Goal: Navigation & Orientation: Find specific page/section

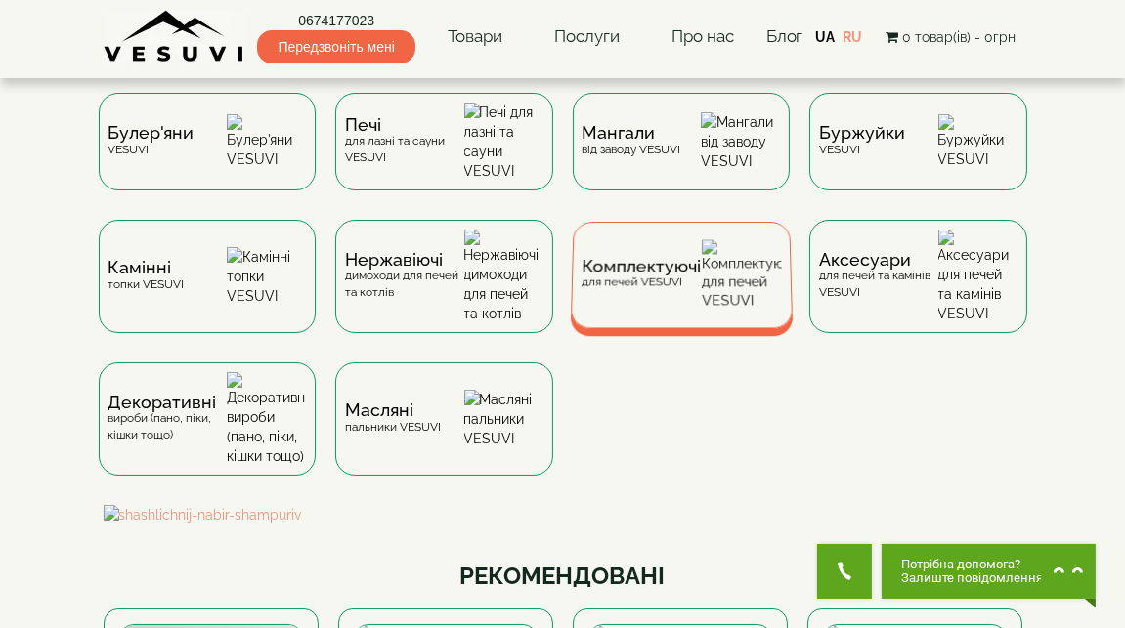
click at [689, 261] on span "Комплектуючі" at bounding box center [640, 267] width 119 height 15
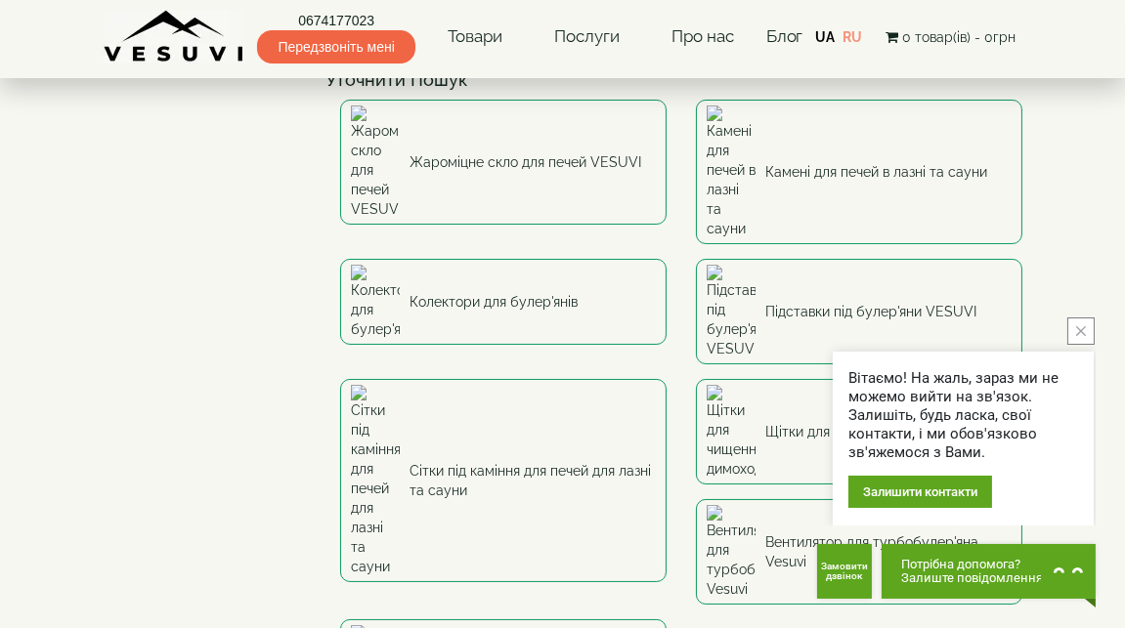
scroll to position [108, 0]
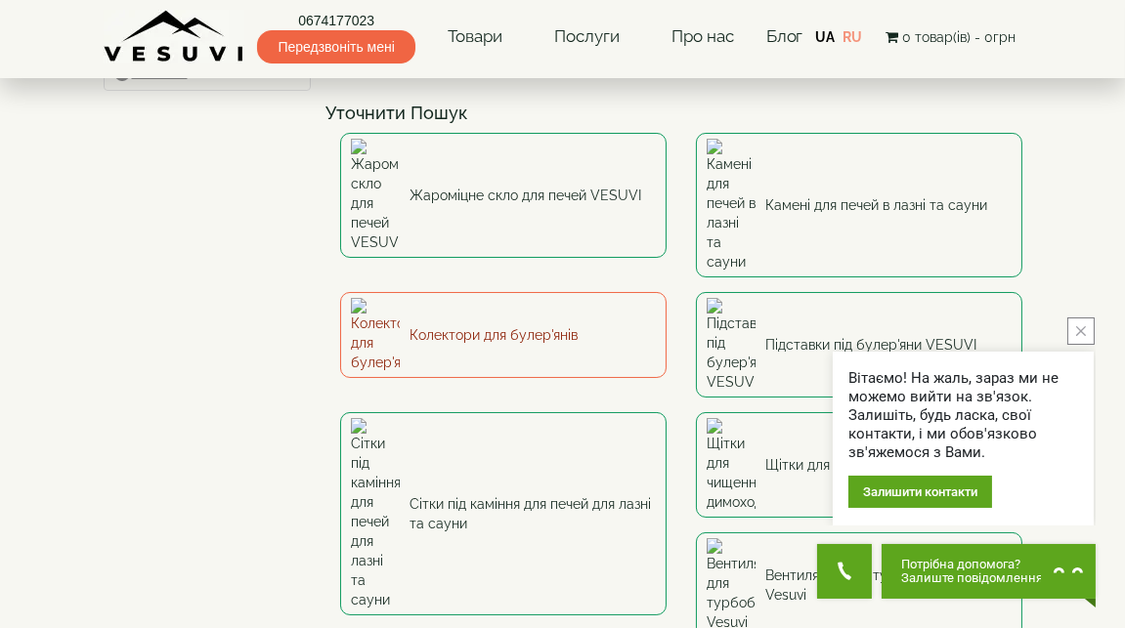
click at [545, 292] on link "Колектори для булер'янів" at bounding box center [503, 335] width 326 height 86
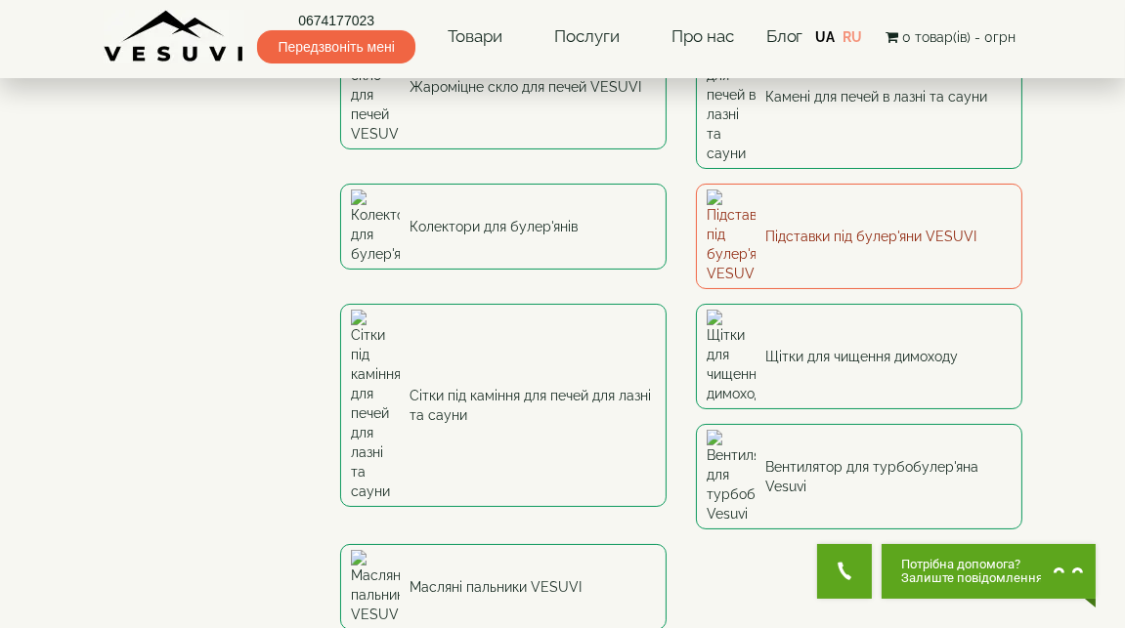
scroll to position [325, 0]
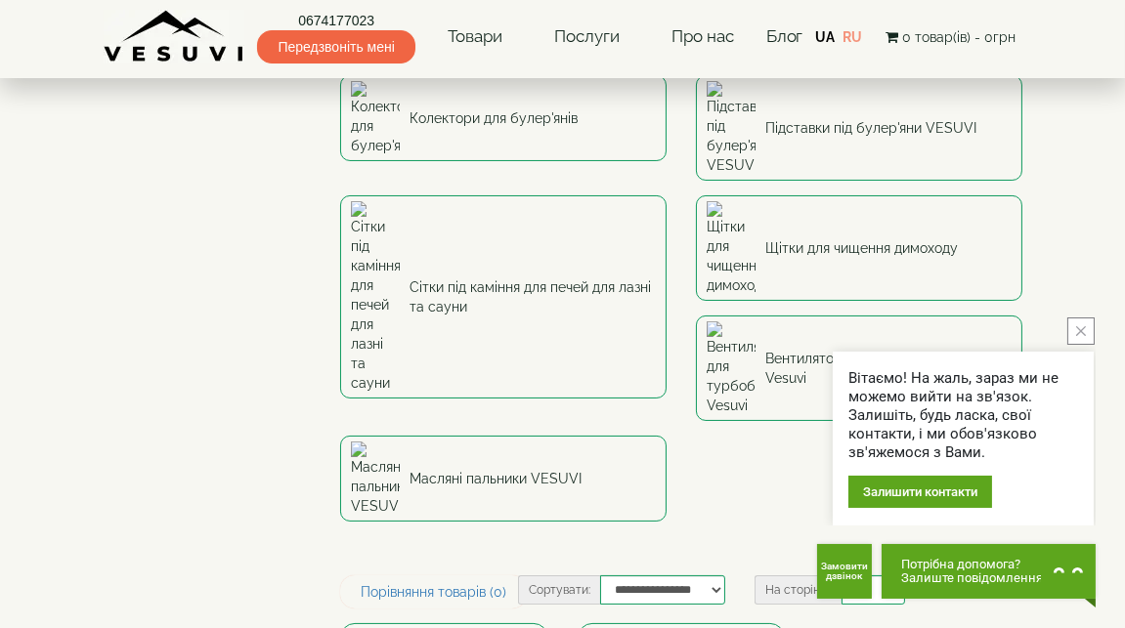
click at [1081, 335] on icon "close button" at bounding box center [1081, 331] width 10 height 10
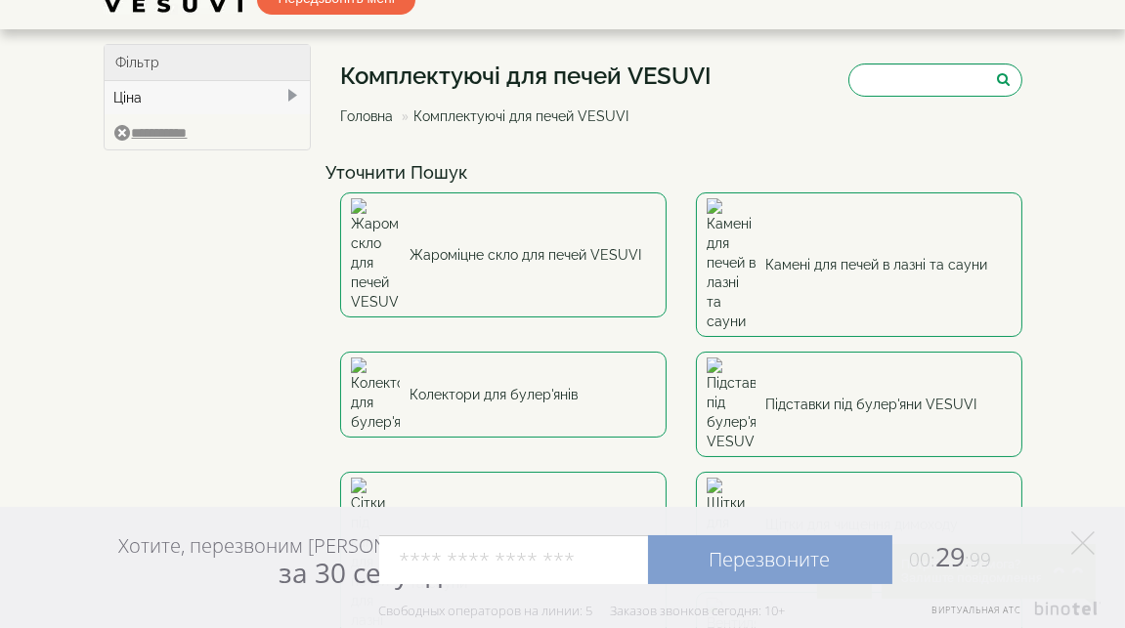
scroll to position [0, 0]
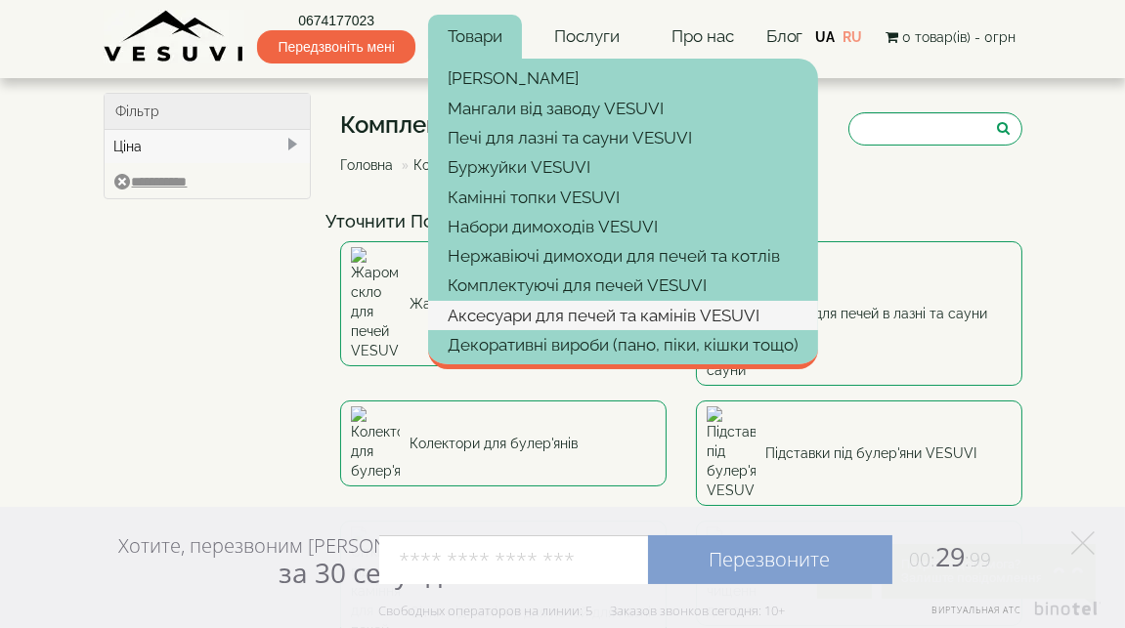
click at [587, 317] on link "Аксесуари для печей та камінів VESUVI" at bounding box center [623, 315] width 390 height 29
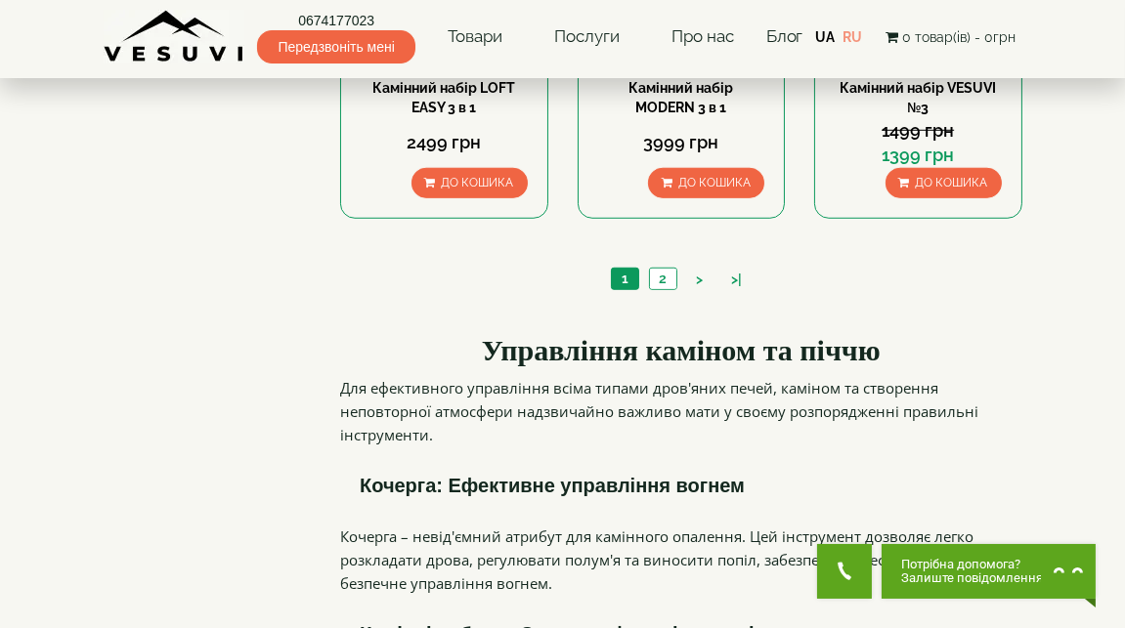
scroll to position [1845, 0]
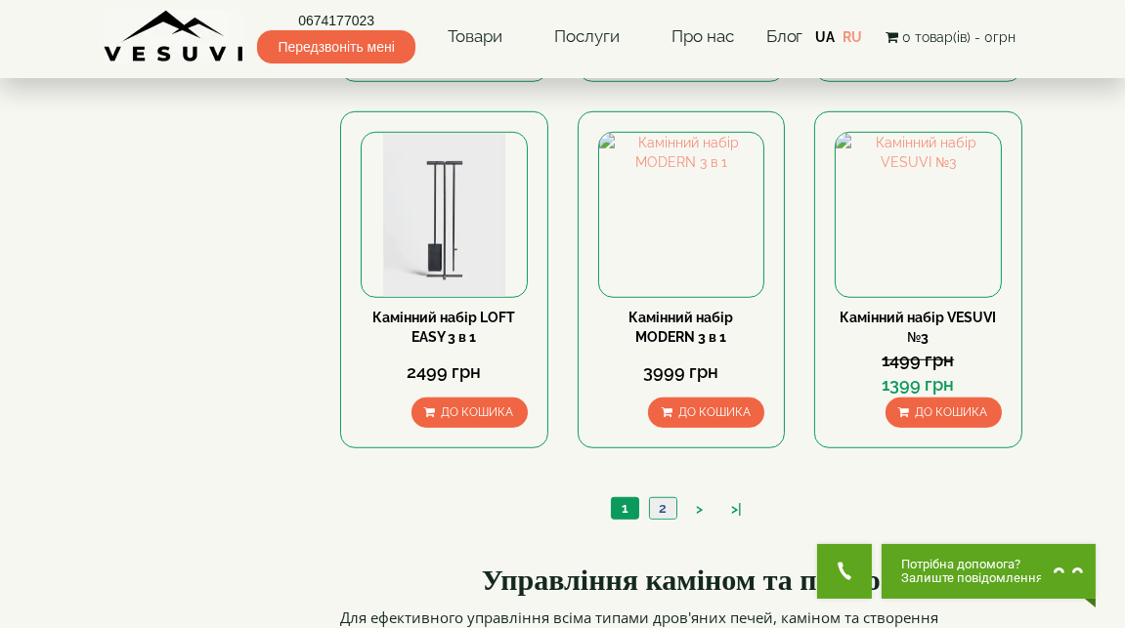
click at [665, 498] on link "2" at bounding box center [662, 508] width 27 height 21
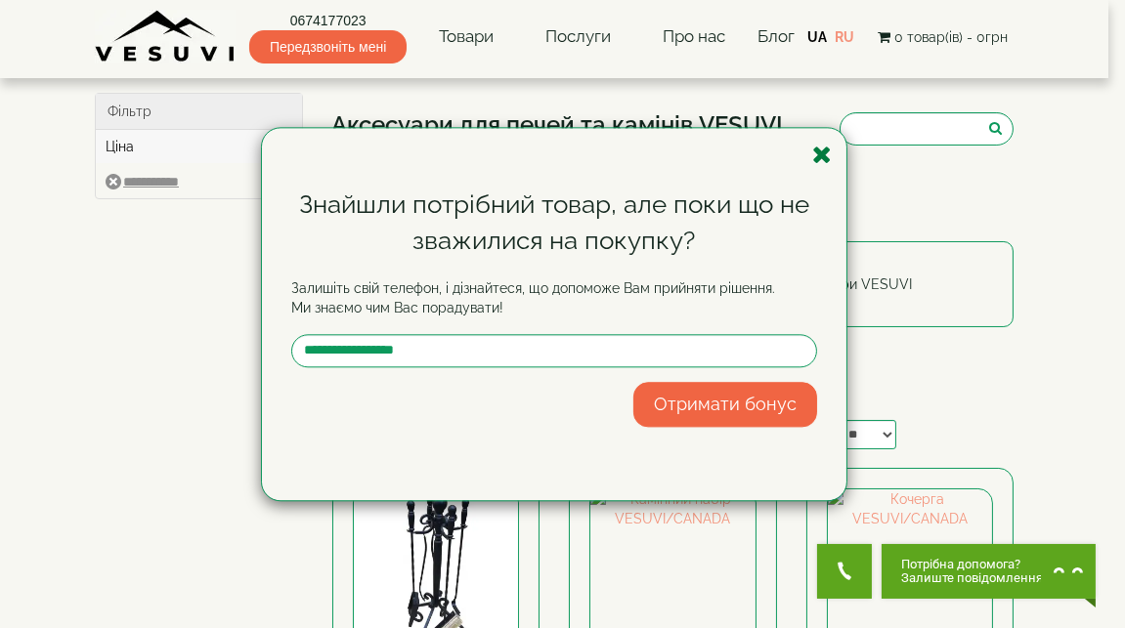
click at [824, 151] on icon "button" at bounding box center [822, 155] width 20 height 24
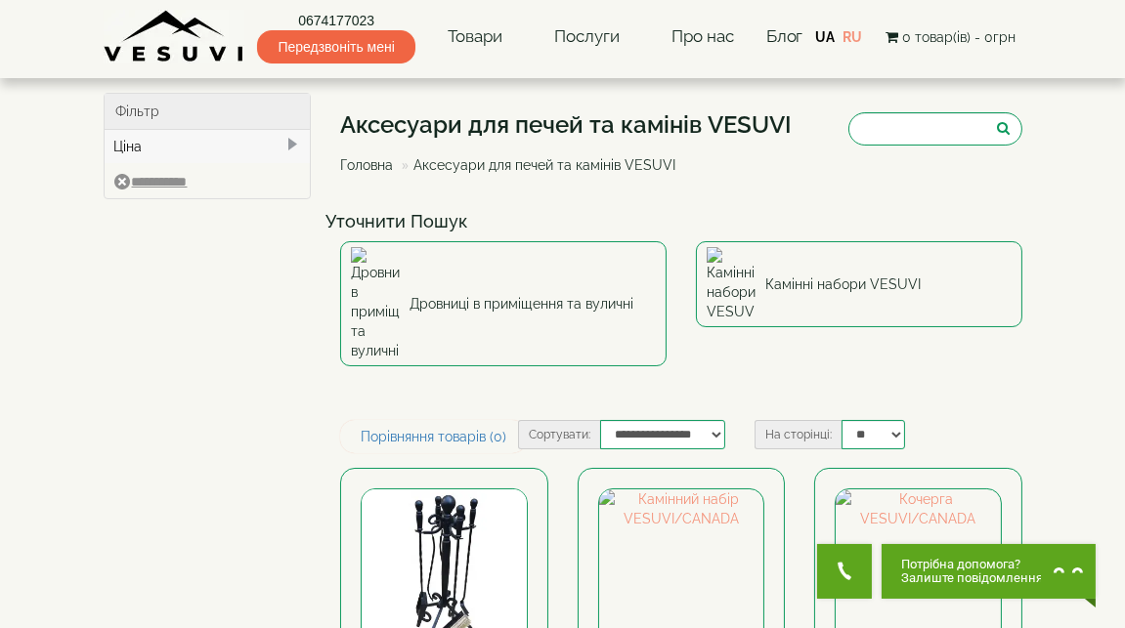
click at [1080, 347] on body "Магазин Булер'яни VESUVI Мангали від заводу VESUVI Печі для лазні та сауни VESU…" at bounding box center [562, 628] width 1125 height 1257
